Goal: Information Seeking & Learning: Check status

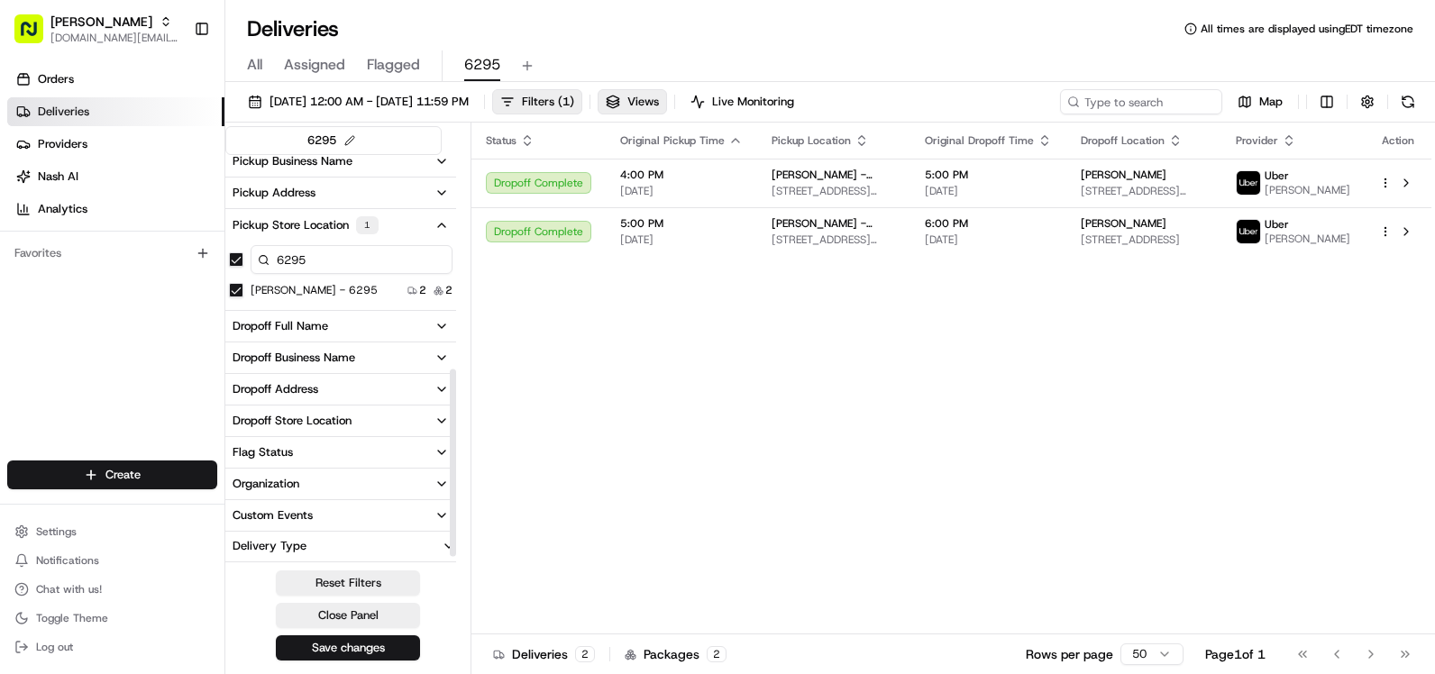
scroll to position [480, 0]
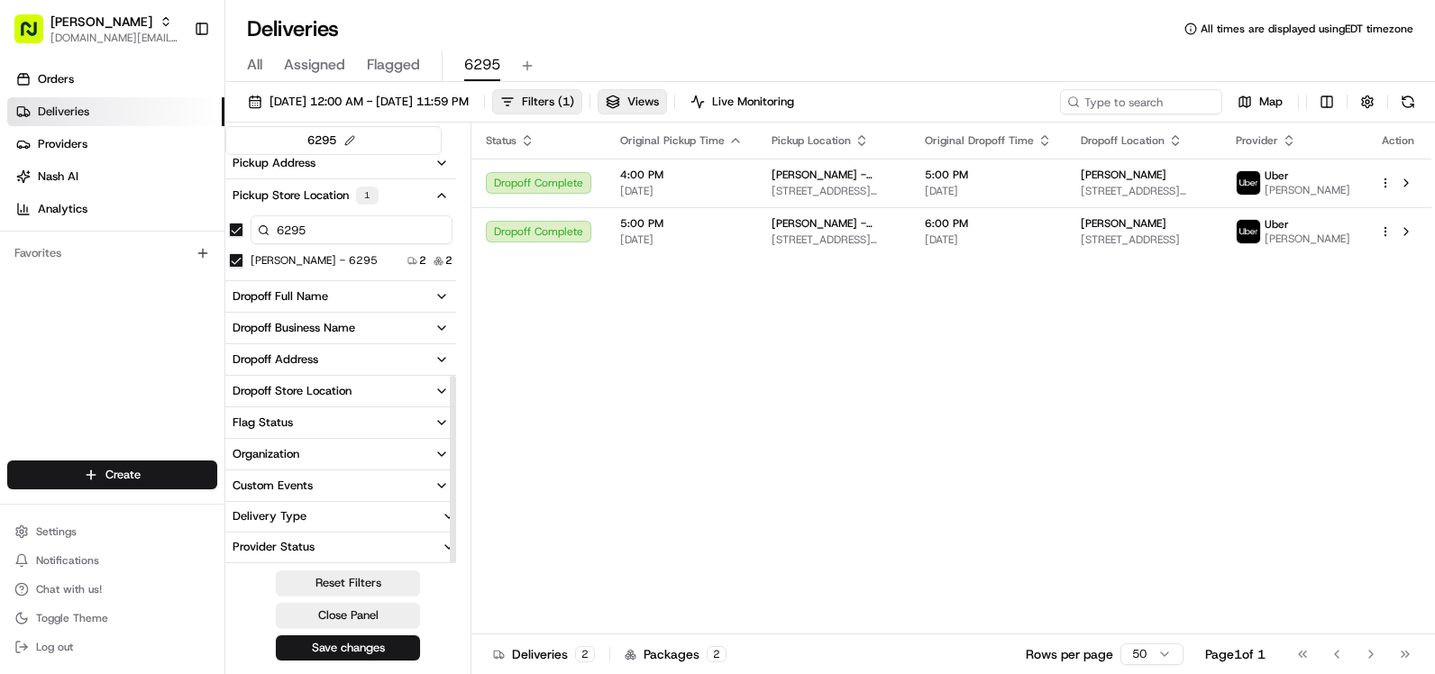
click at [339, 397] on div "Dropoff Store Location" at bounding box center [292, 391] width 119 height 16
click at [336, 423] on input at bounding box center [352, 424] width 202 height 29
click at [338, 423] on input "295" at bounding box center [352, 424] width 202 height 29
click at [339, 423] on input "295" at bounding box center [352, 424] width 202 height 29
type input "6295"
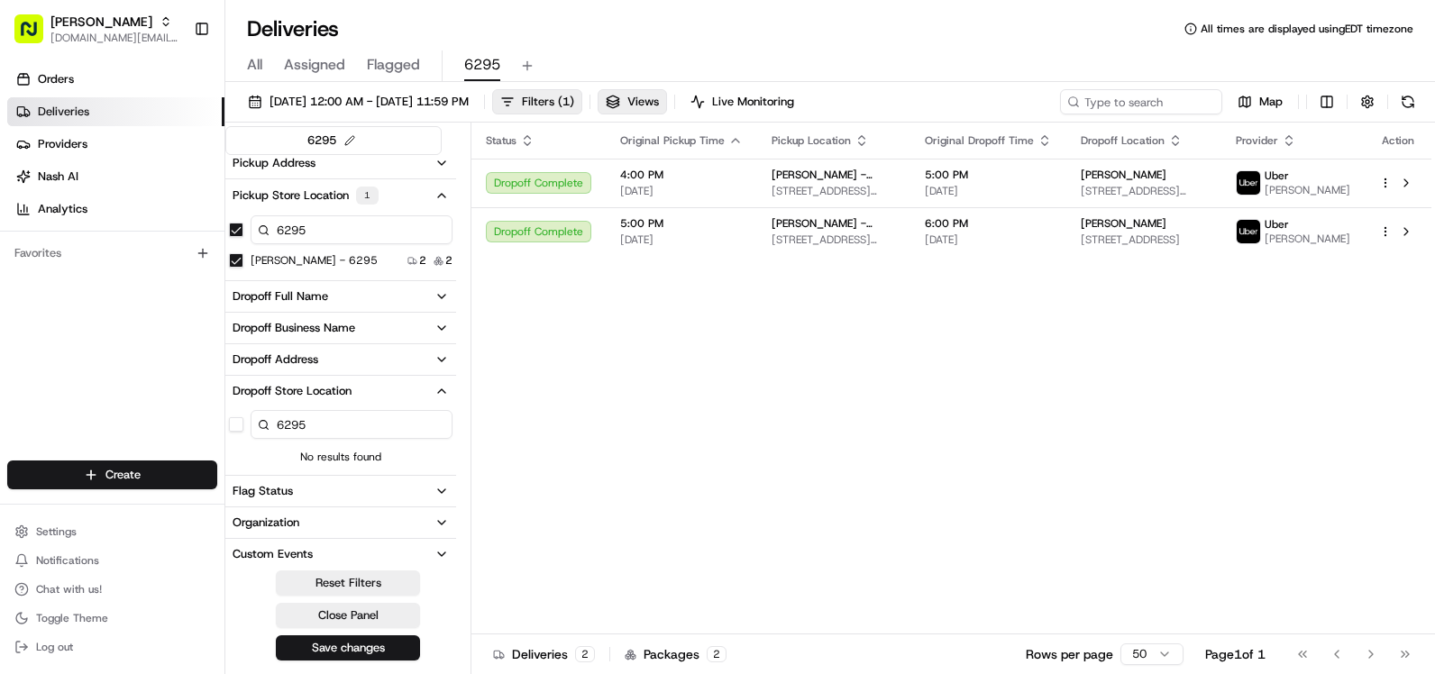
click at [449, 396] on button "Dropoff Store Location" at bounding box center [340, 391] width 231 height 31
click at [370, 509] on button "Delivery Type" at bounding box center [340, 516] width 231 height 29
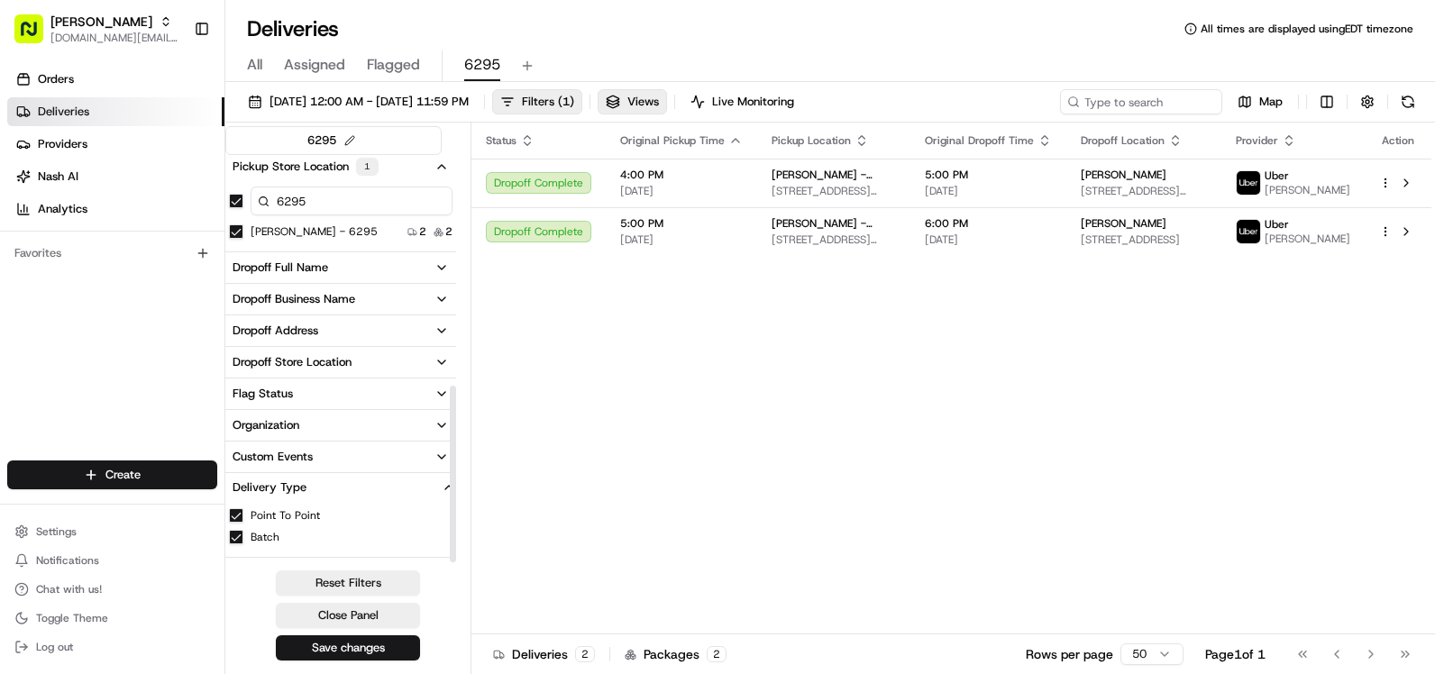
scroll to position [535, 0]
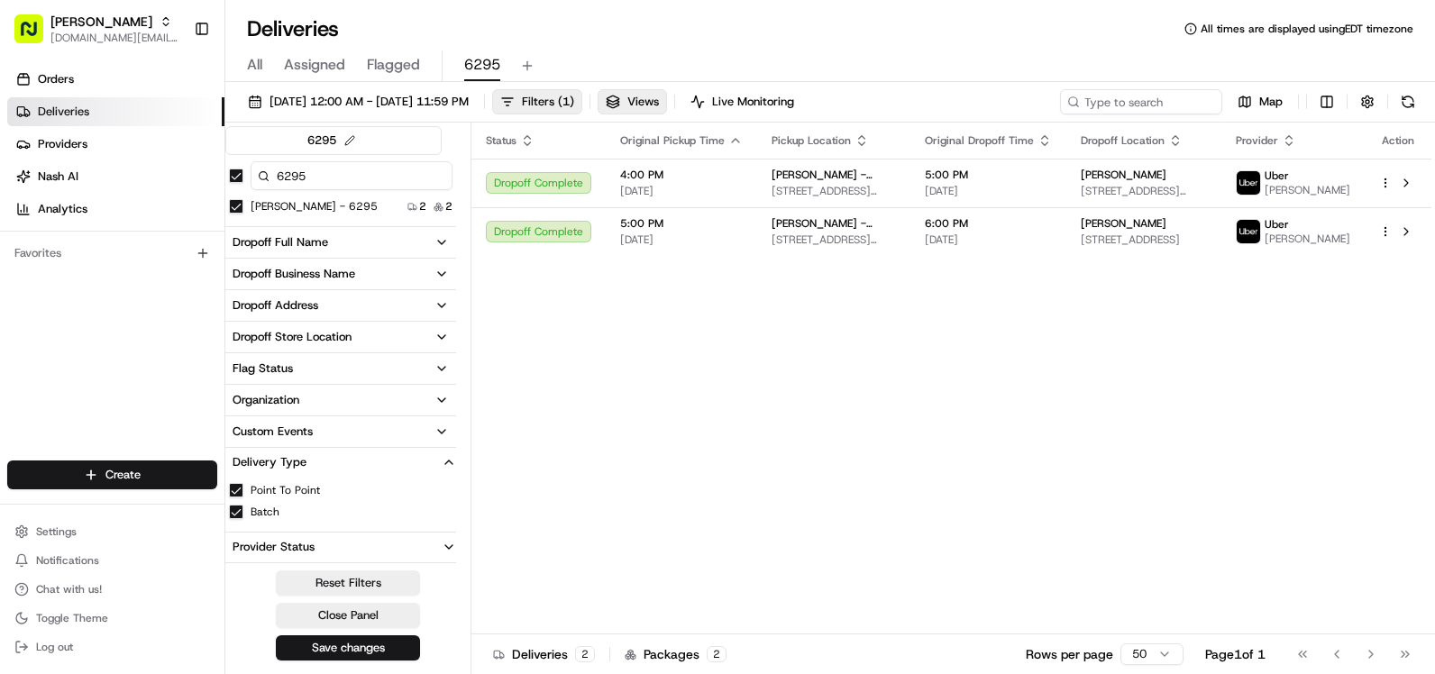
click at [395, 471] on button "Delivery Type" at bounding box center [340, 462] width 231 height 29
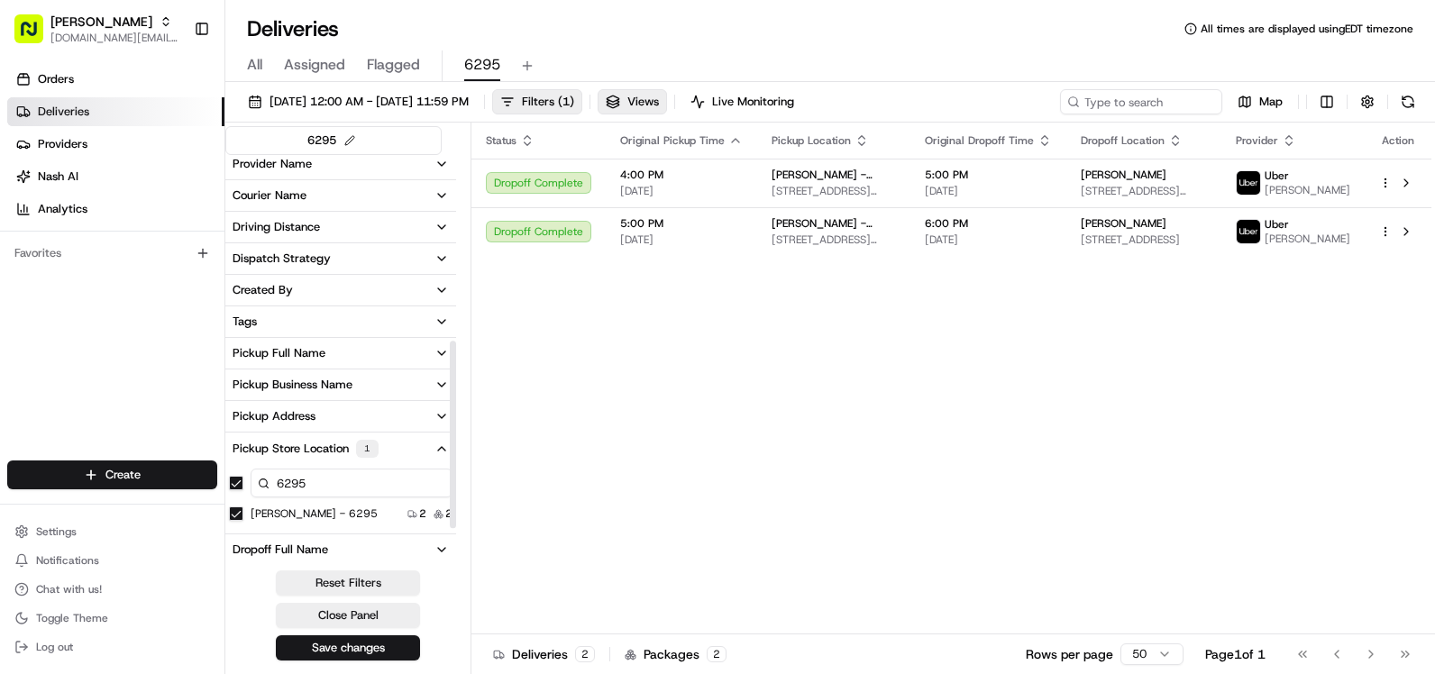
scroll to position [210, 0]
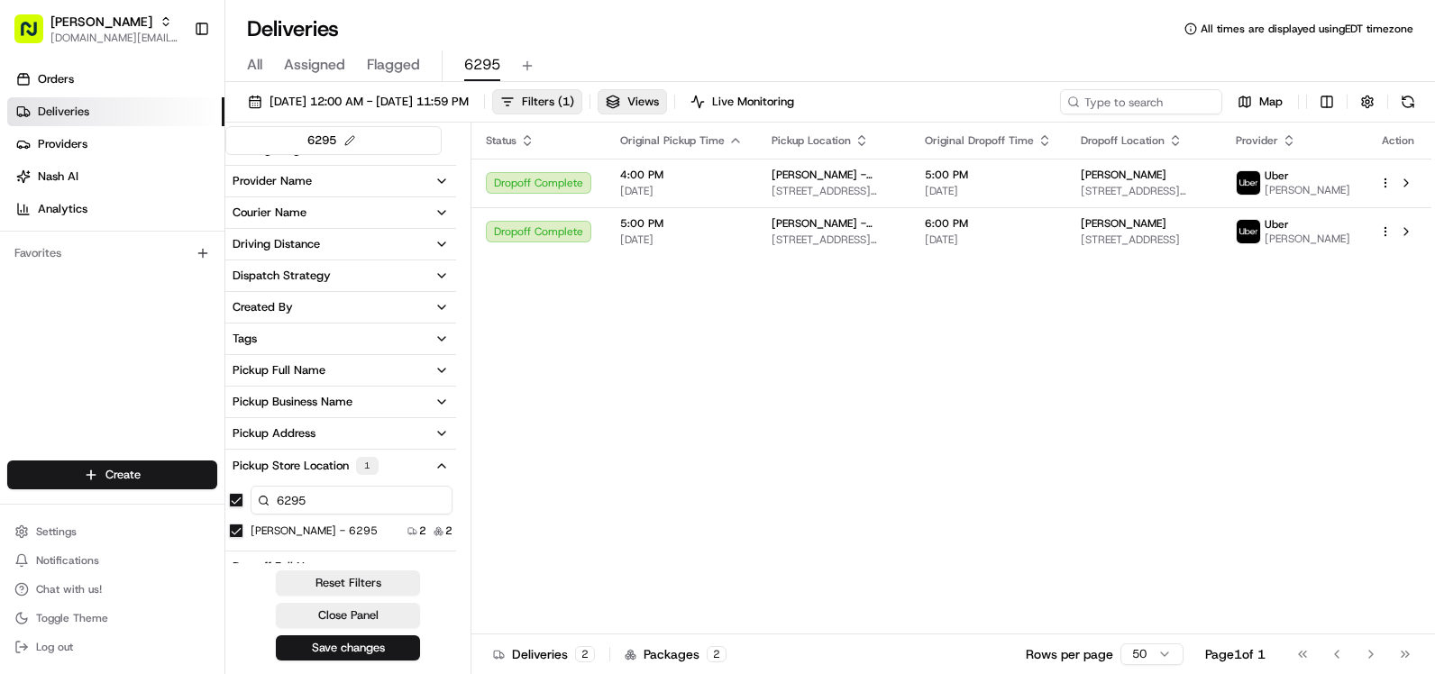
click at [374, 425] on button "Pickup Address" at bounding box center [340, 433] width 231 height 31
click at [355, 497] on label "[STREET_ADDRESS][PERSON_NAME]" at bounding box center [323, 497] width 144 height 14
click at [243, 497] on US "[STREET_ADDRESS][PERSON_NAME]" at bounding box center [236, 497] width 14 height 14
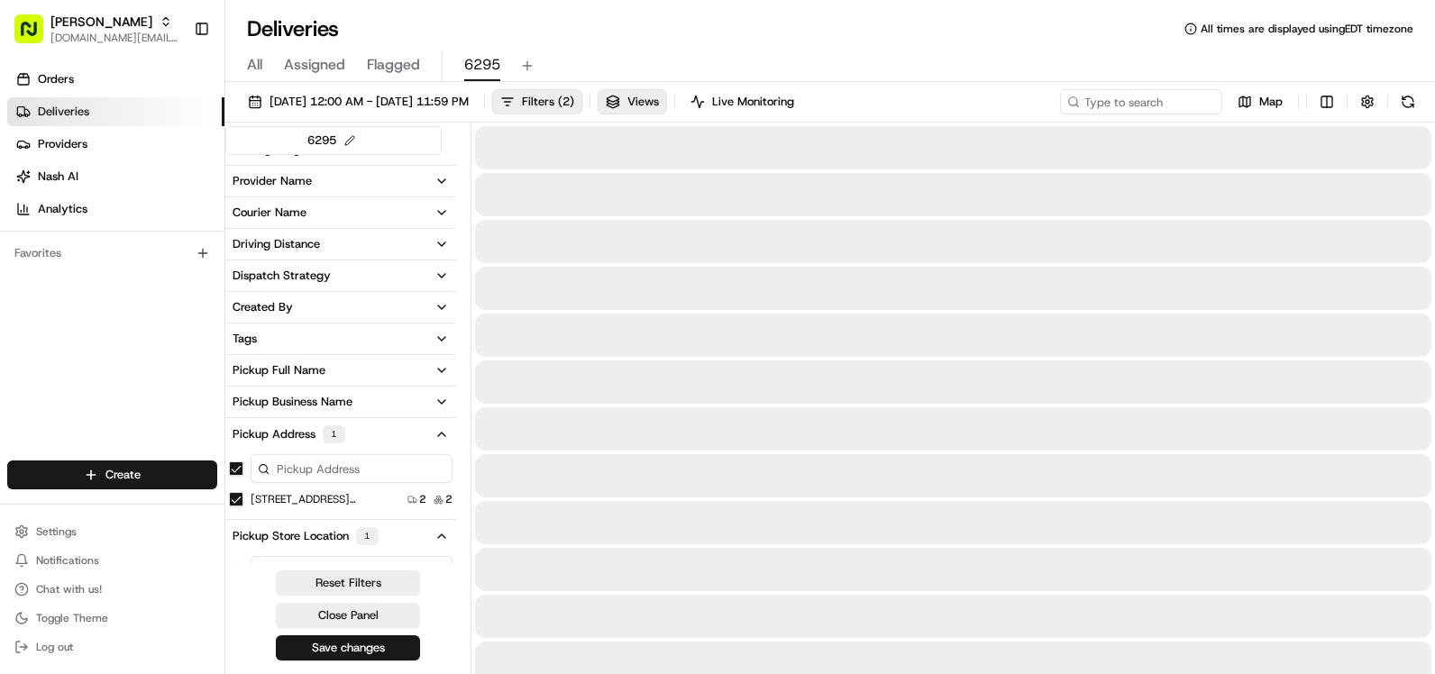
click at [355, 497] on label "[STREET_ADDRESS][PERSON_NAME]" at bounding box center [323, 499] width 144 height 14
click at [243, 497] on US "[STREET_ADDRESS][PERSON_NAME]" at bounding box center [236, 499] width 14 height 14
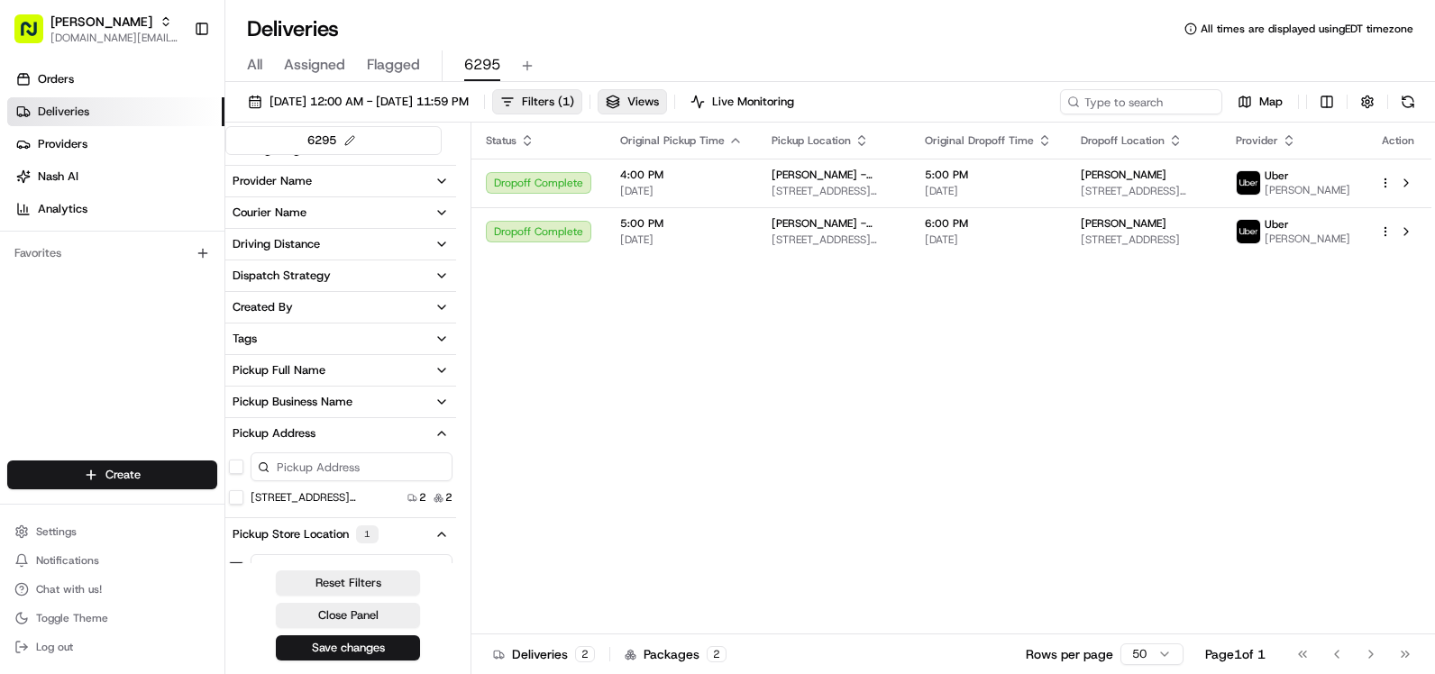
click at [443, 432] on icon "button" at bounding box center [441, 433] width 14 height 14
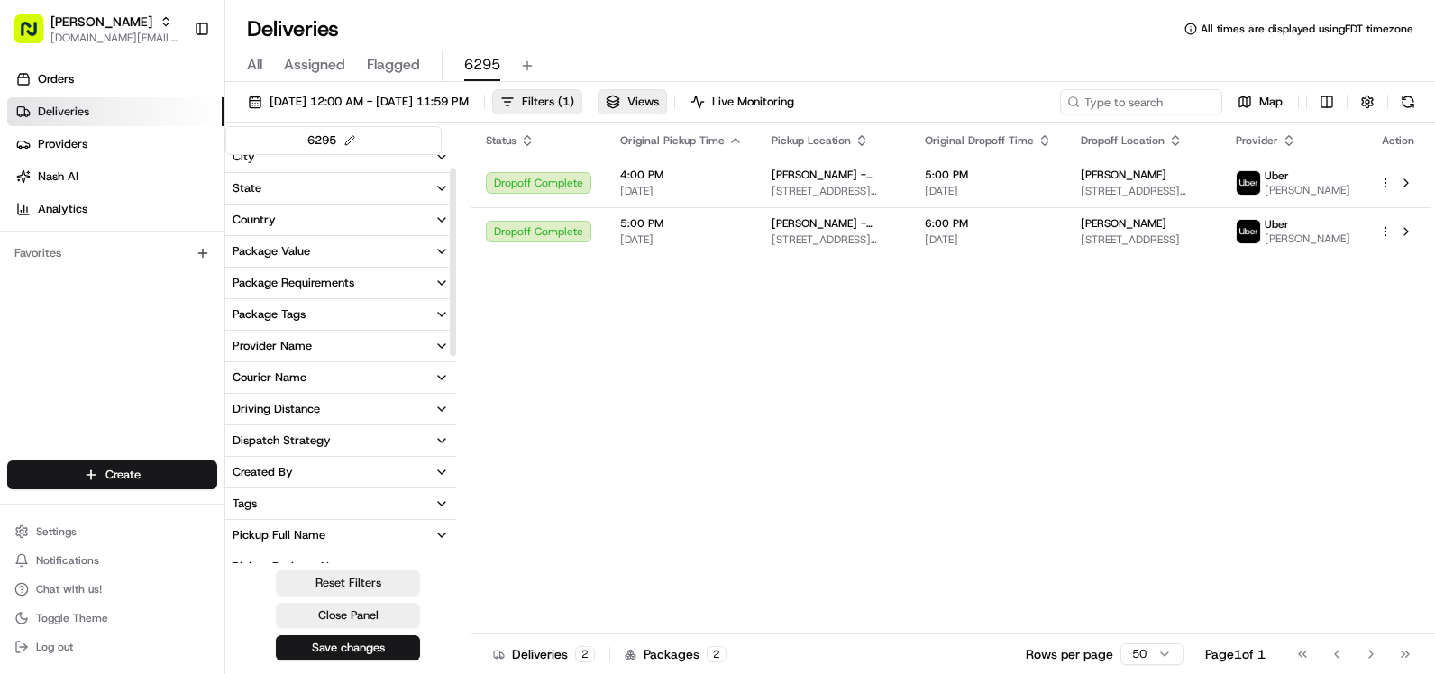
scroll to position [30, 0]
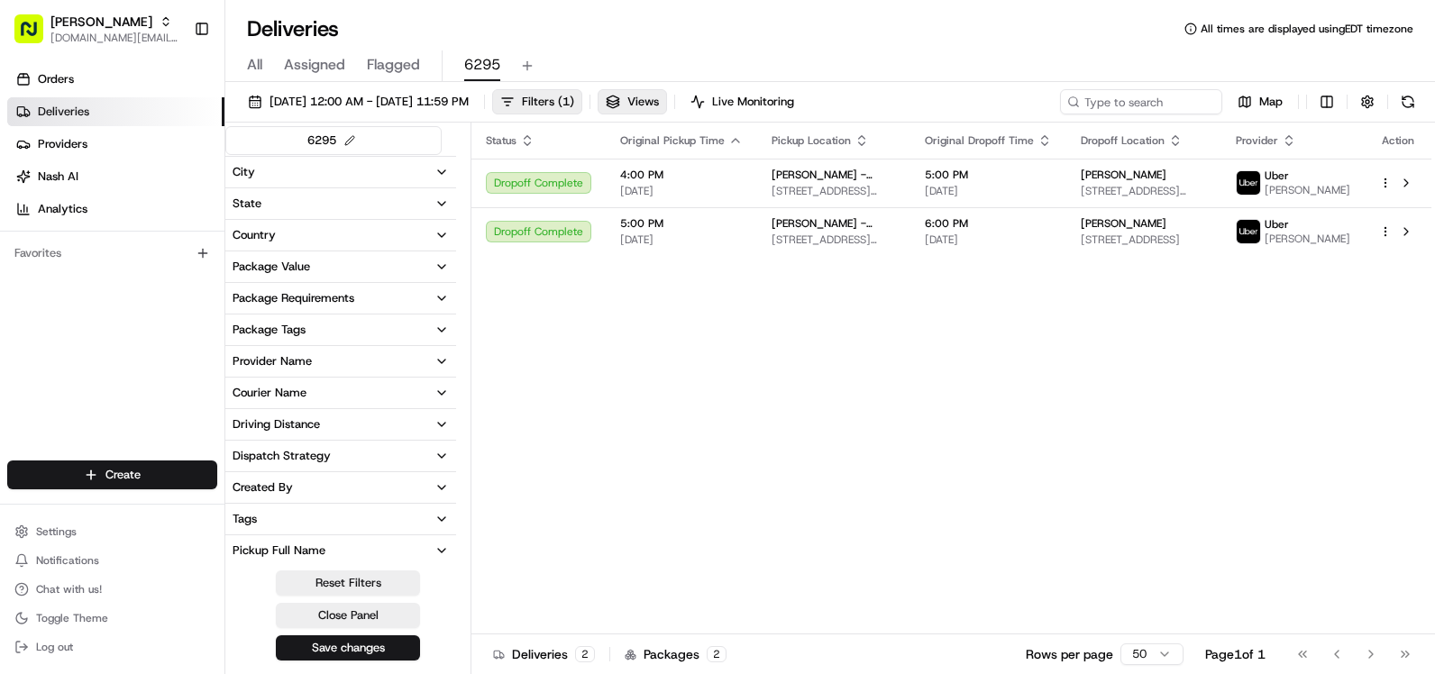
click at [354, 368] on button "Provider Name" at bounding box center [340, 361] width 231 height 31
click at [360, 366] on button "Provider Name" at bounding box center [340, 361] width 231 height 31
click at [345, 170] on button "Delivery Status" at bounding box center [340, 170] width 231 height 31
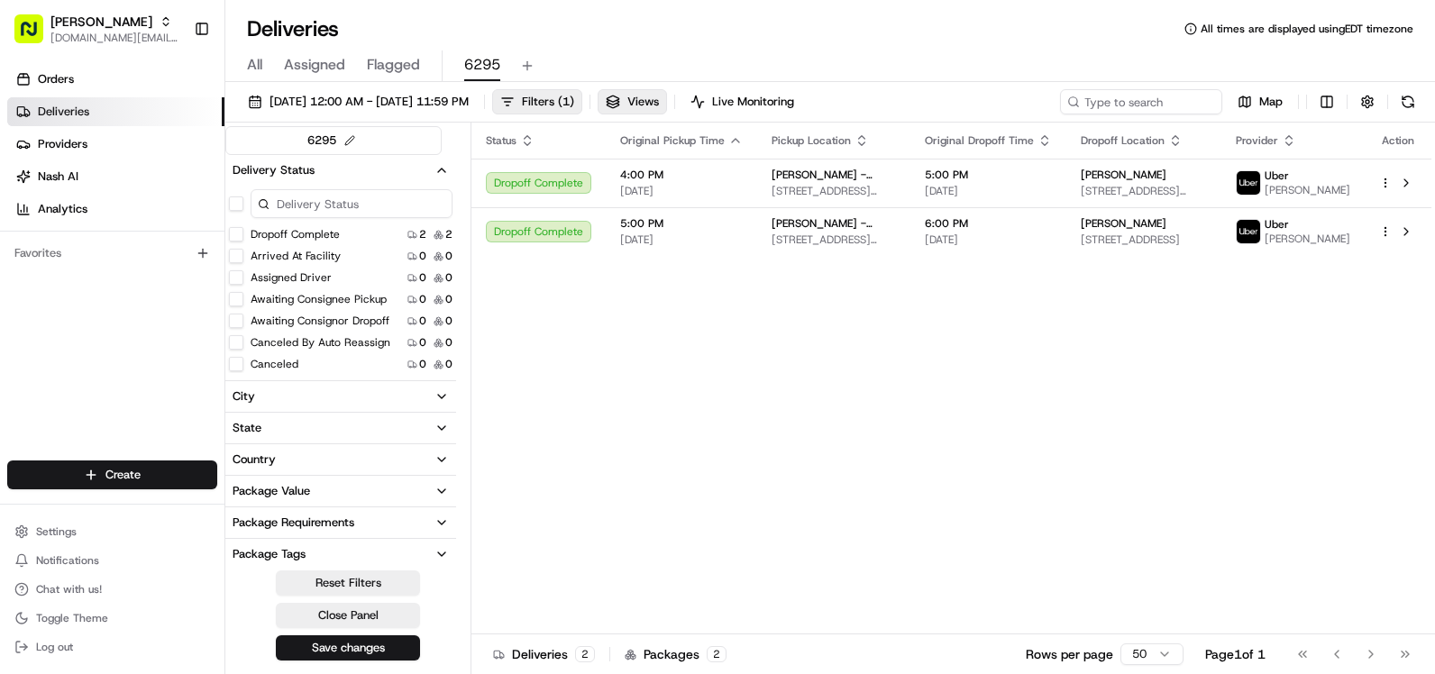
click at [414, 176] on button "Delivery Status" at bounding box center [340, 170] width 231 height 31
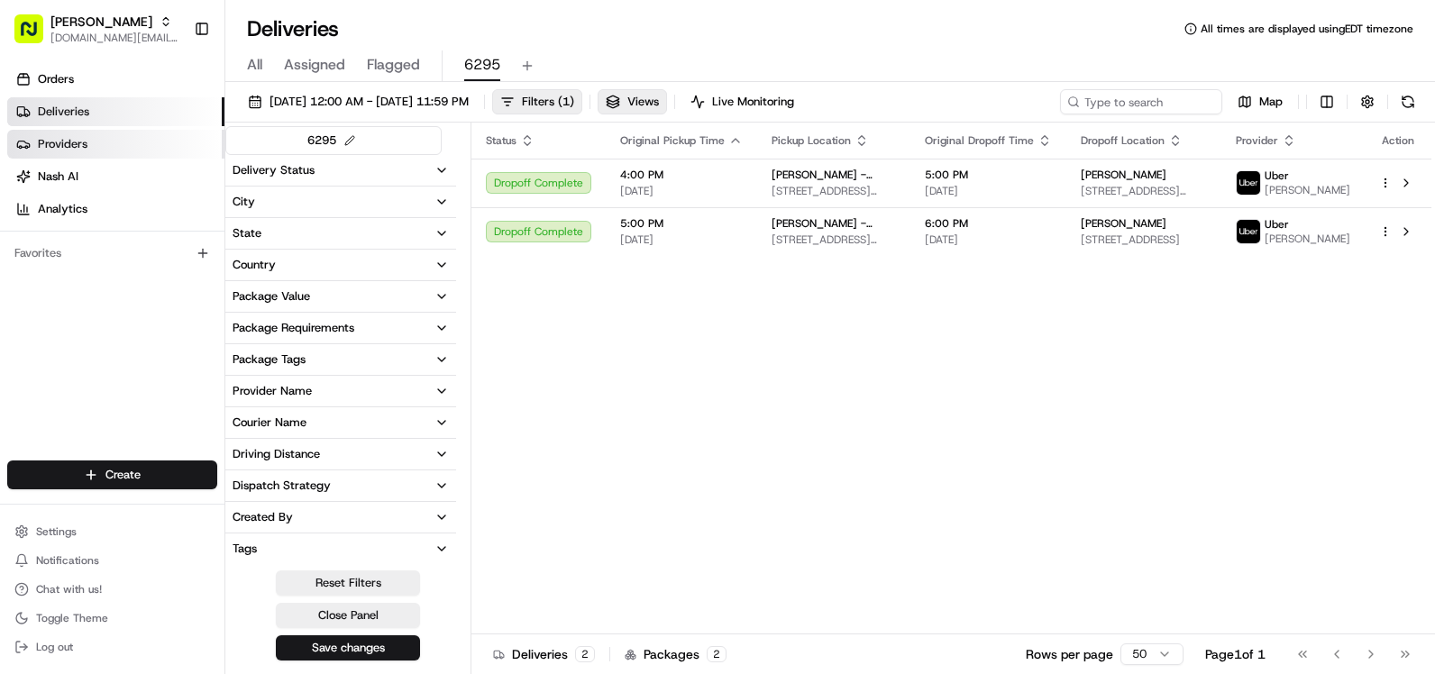
click at [60, 141] on span "Providers" at bounding box center [63, 144] width 50 height 16
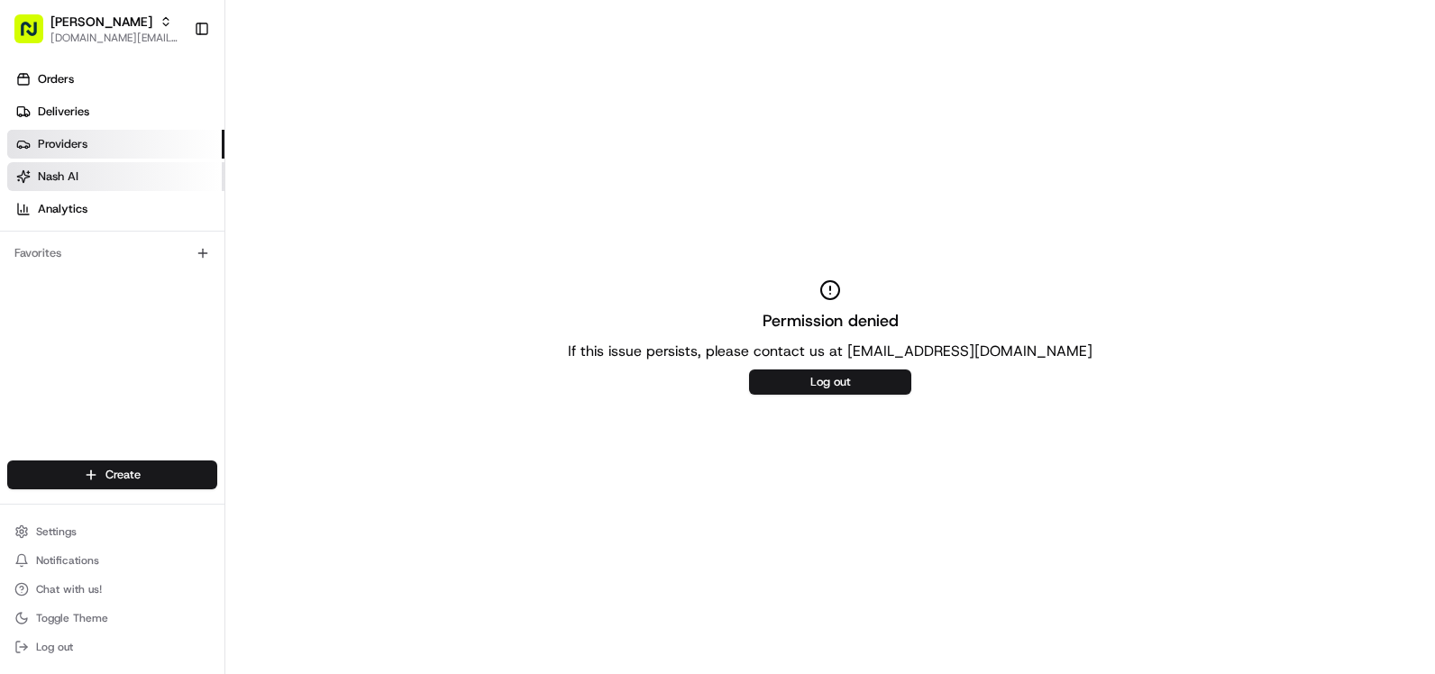
click at [60, 181] on span "Nash AI" at bounding box center [58, 177] width 41 height 16
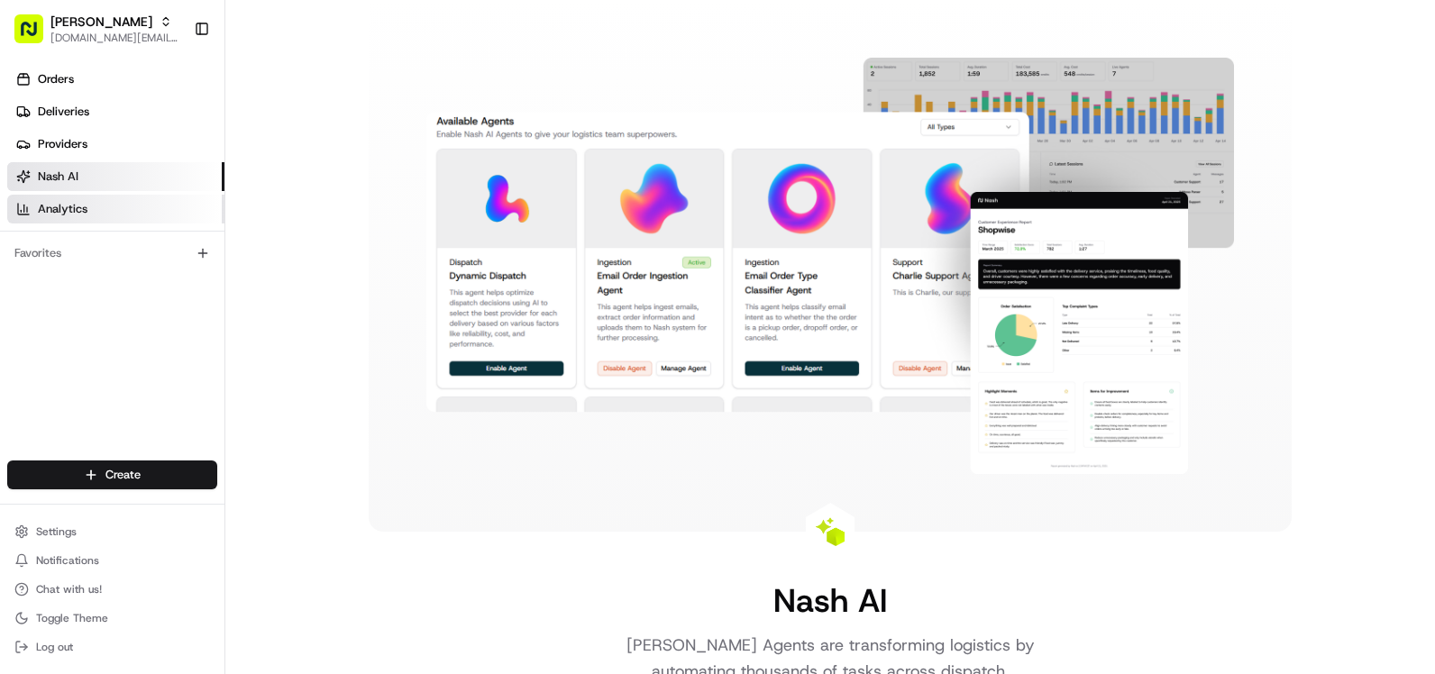
click at [65, 215] on span "Analytics" at bounding box center [63, 209] width 50 height 16
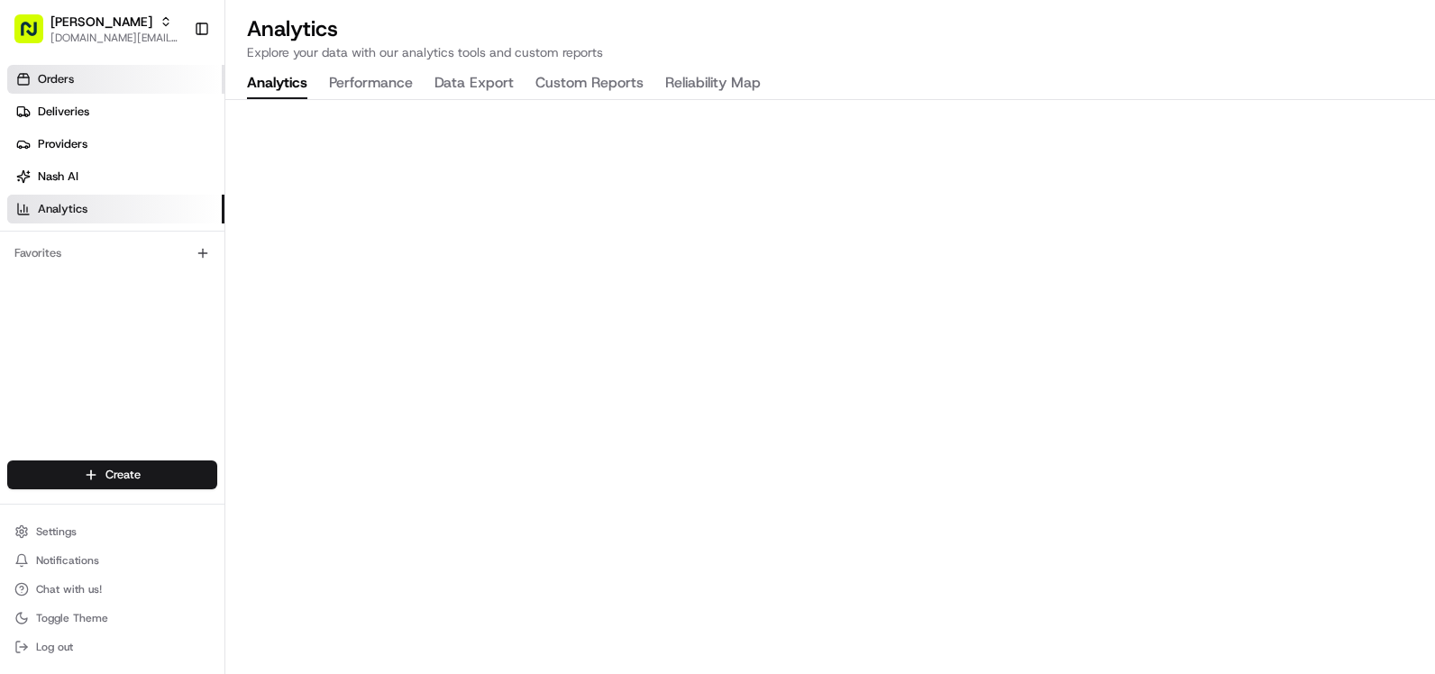
click at [69, 84] on span "Orders" at bounding box center [56, 79] width 36 height 16
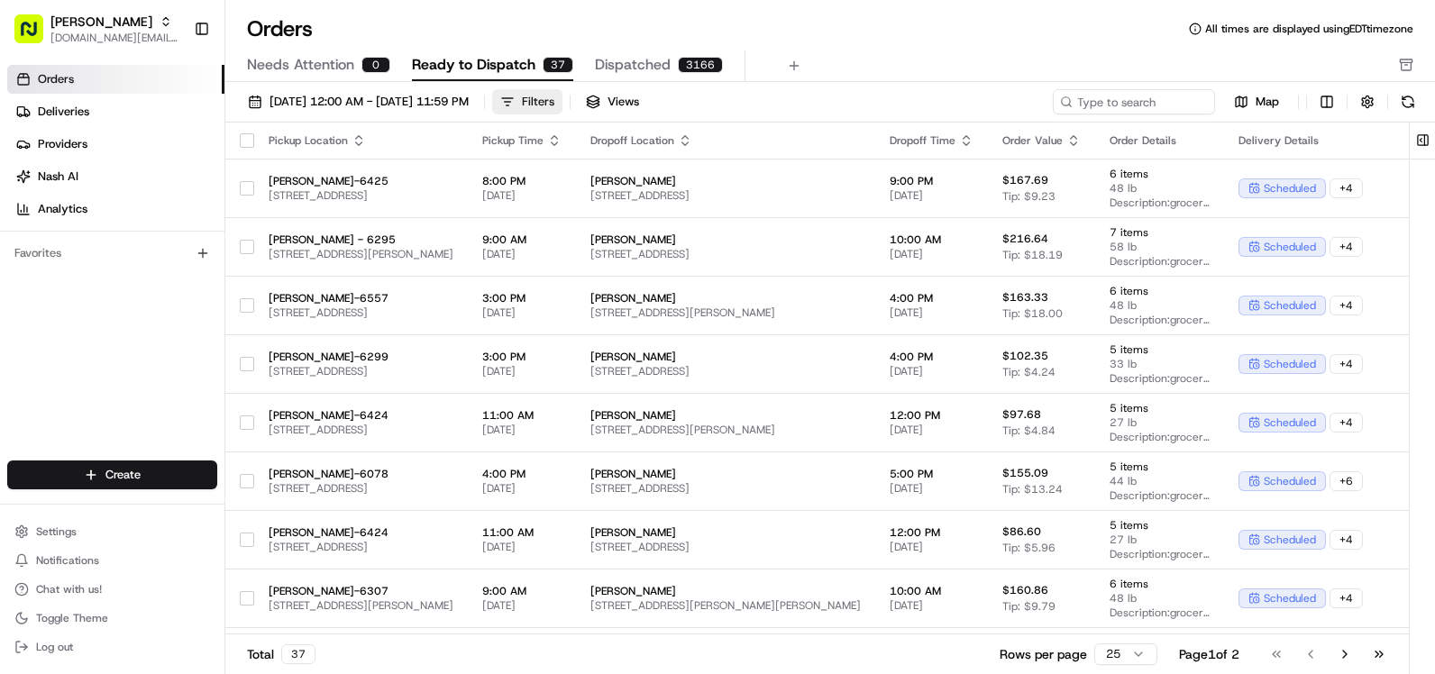
click at [562, 95] on button "Filters" at bounding box center [527, 101] width 70 height 25
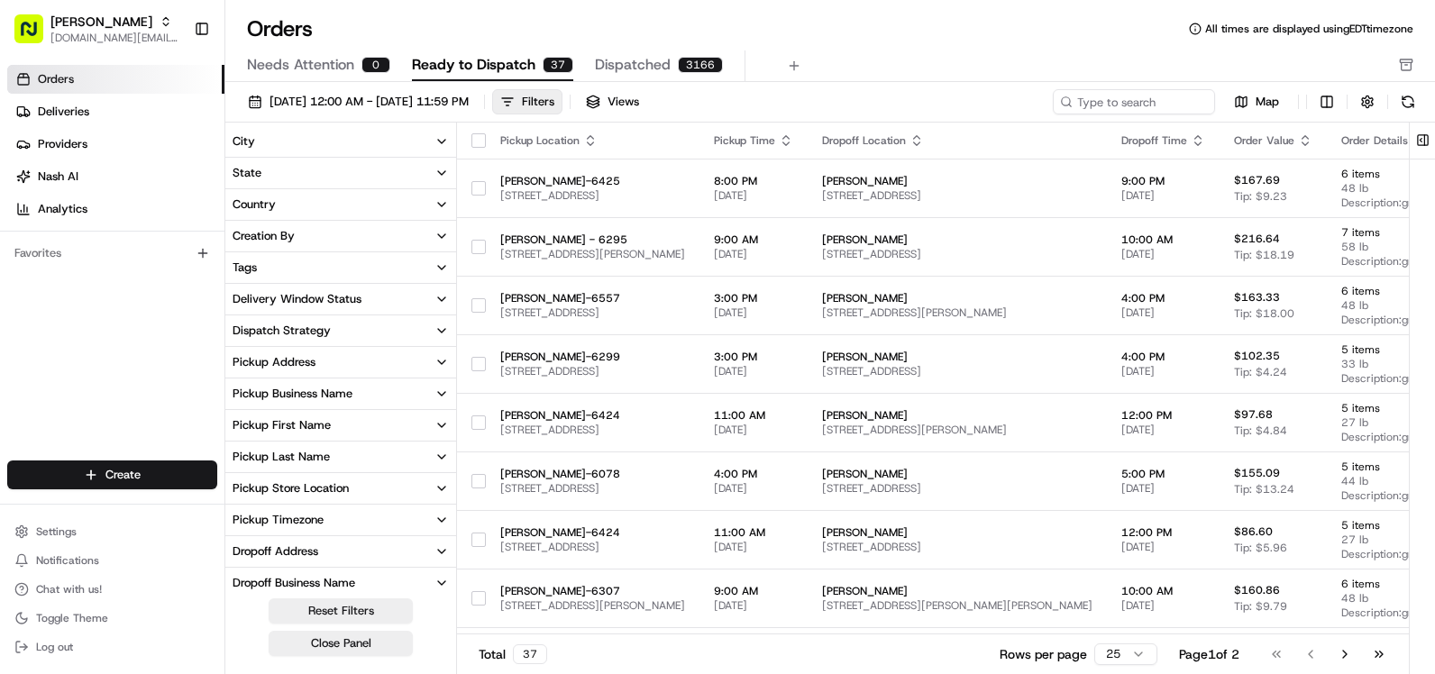
click at [324, 484] on div "Pickup Store Location" at bounding box center [291, 488] width 116 height 16
click at [333, 520] on input at bounding box center [352, 519] width 202 height 25
type input "295"
click at [299, 564] on div "Pickup Store Location 295 Martin's - 6295 2" at bounding box center [340, 521] width 231 height 96
click at [306, 554] on label "[PERSON_NAME] - 6295" at bounding box center [314, 549] width 127 height 14
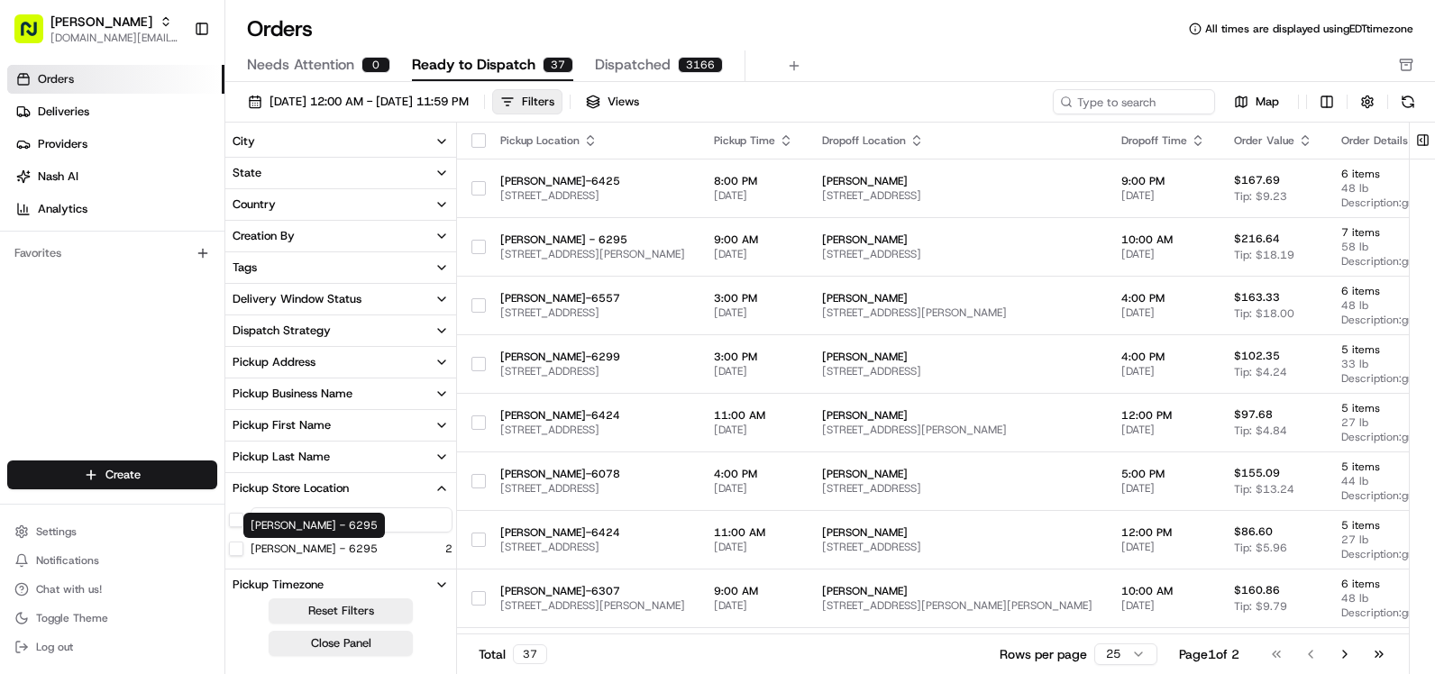
click at [243, 554] on button "[PERSON_NAME] - 6295" at bounding box center [236, 549] width 14 height 14
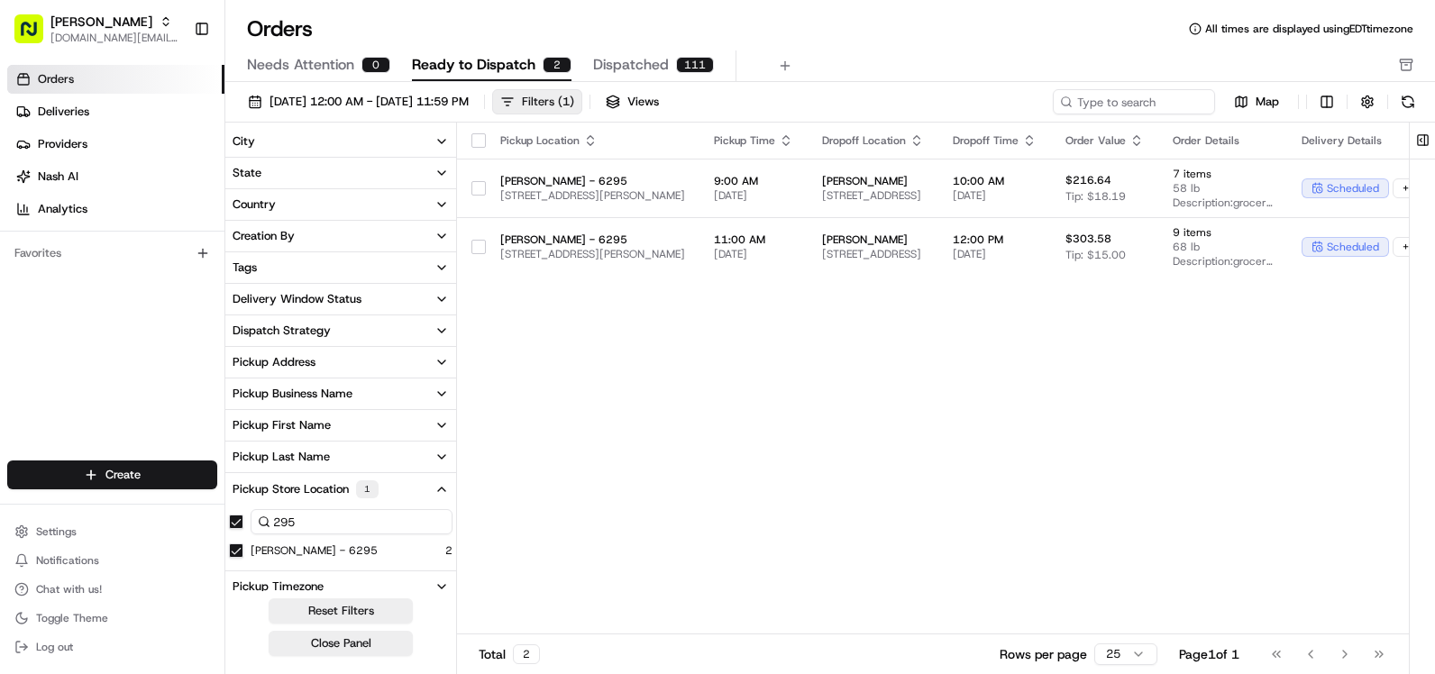
click at [574, 96] on div "Filters ( 1 )" at bounding box center [548, 102] width 52 height 16
